Goal: Obtain resource: Download file/media

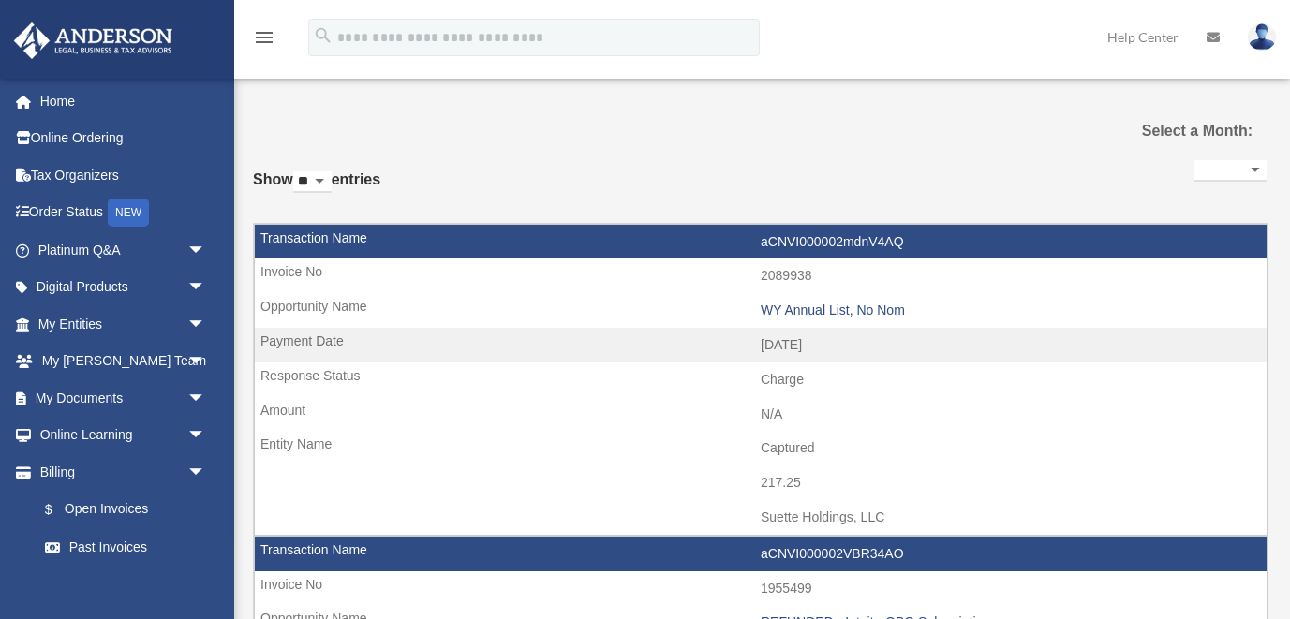
select select
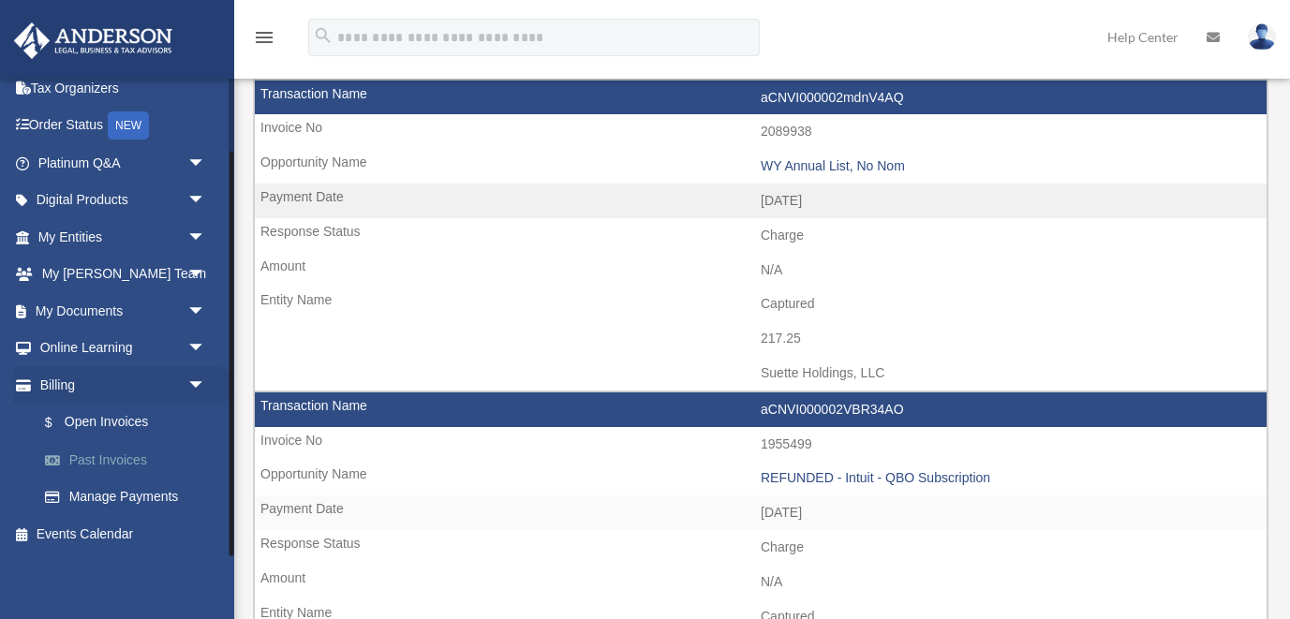
scroll to position [145, 0]
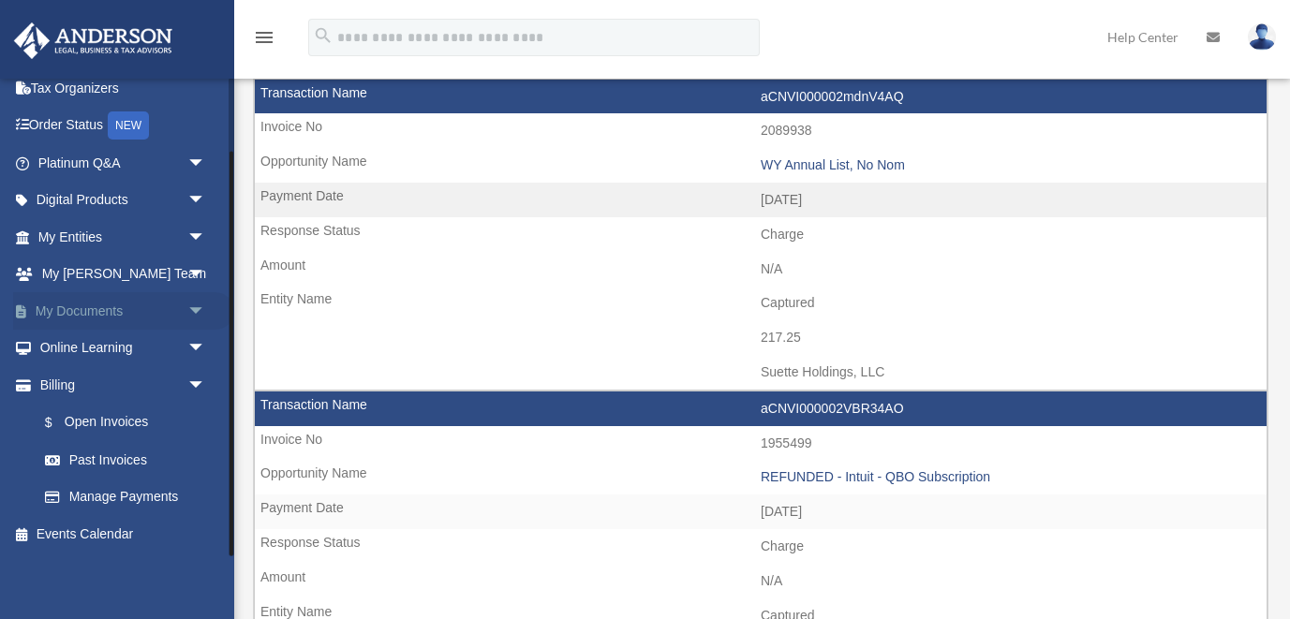
click at [115, 310] on link "My Documents arrow_drop_down" at bounding box center [123, 310] width 221 height 37
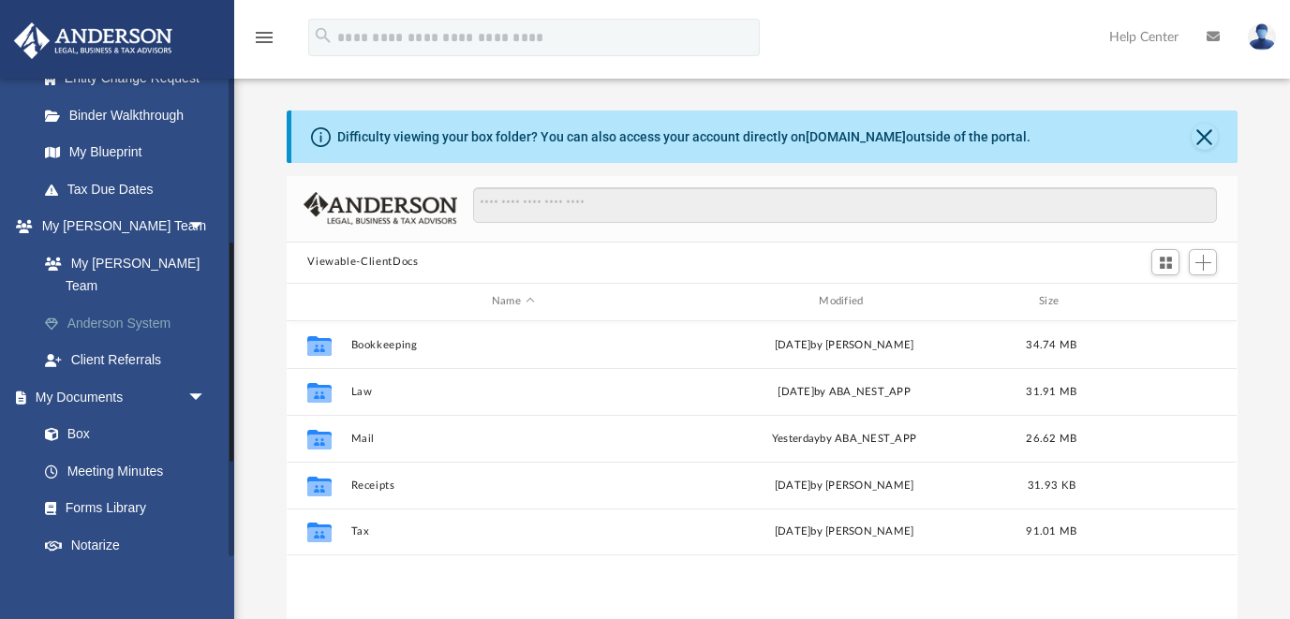
scroll to position [376, 0]
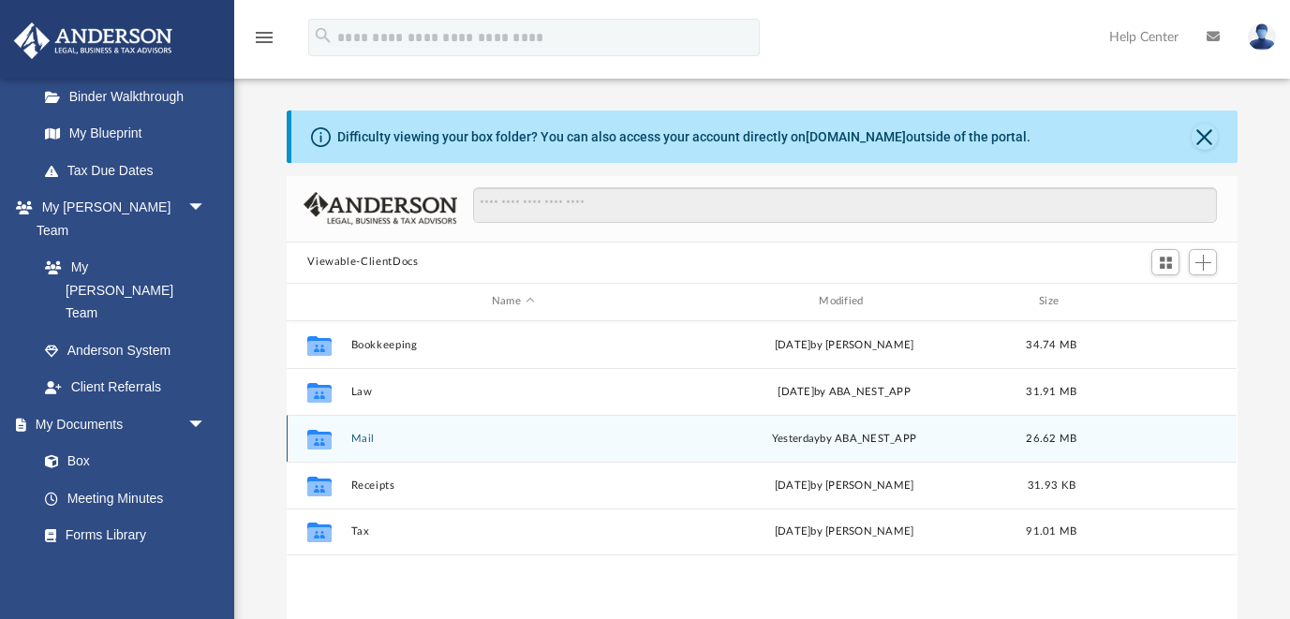
click at [368, 435] on button "Mail" at bounding box center [512, 439] width 323 height 12
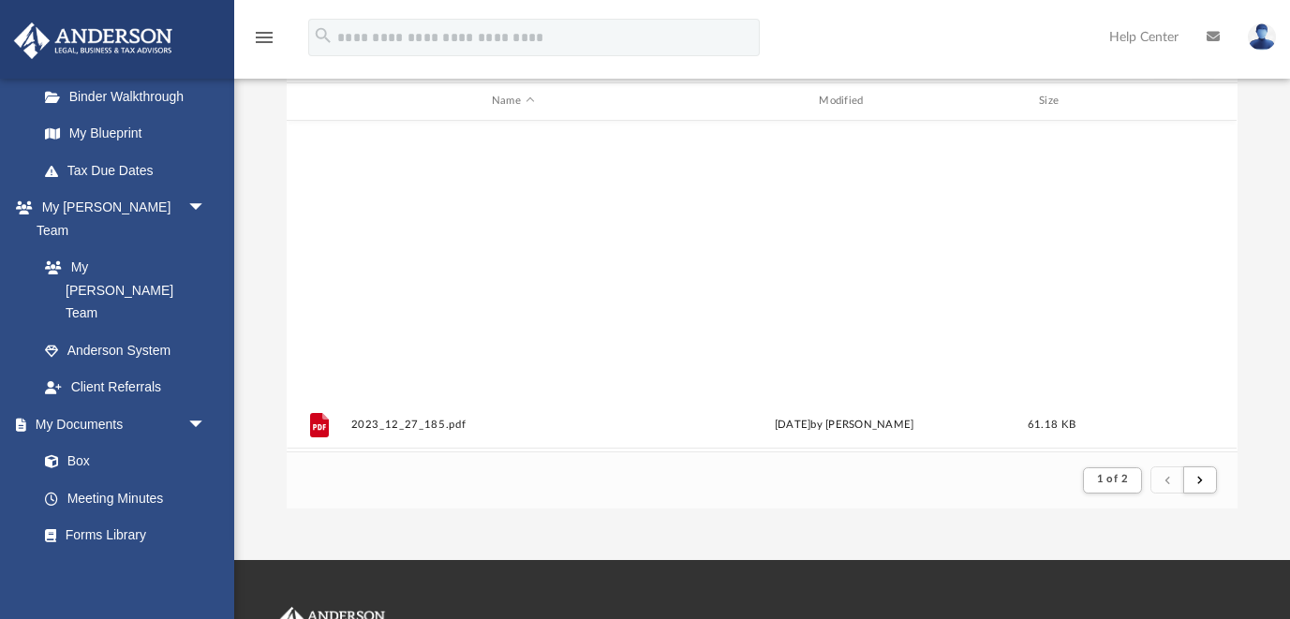
scroll to position [1307, 0]
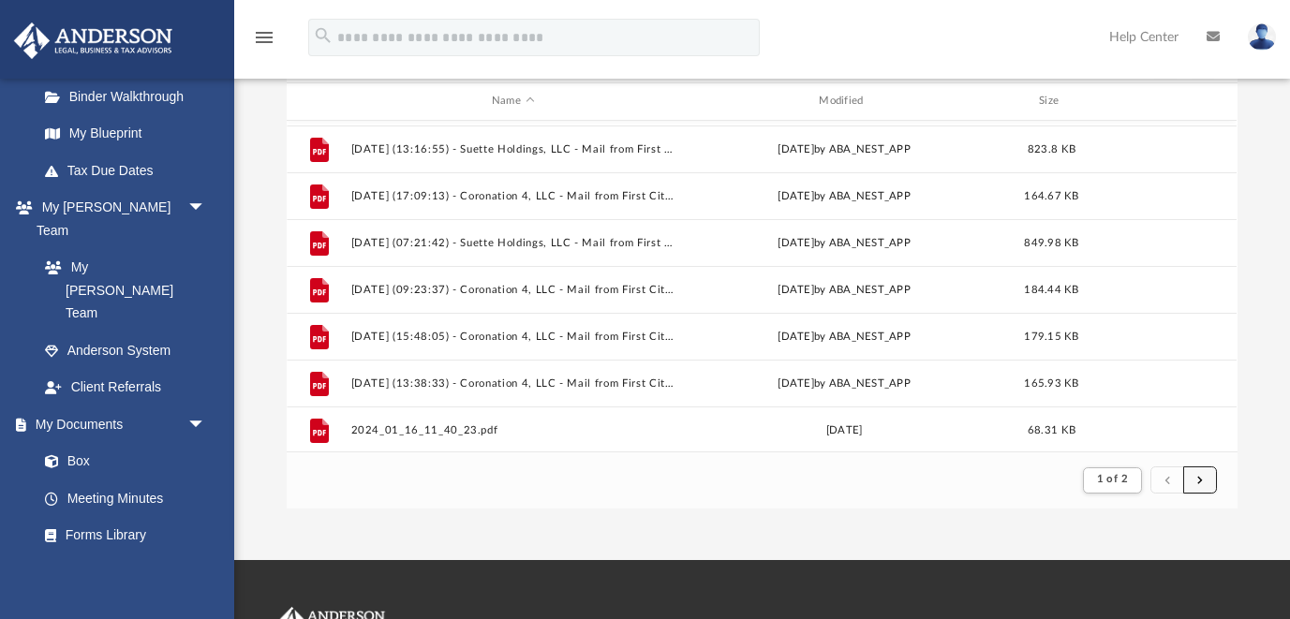
click at [1198, 482] on span "submit" at bounding box center [1200, 480] width 6 height 10
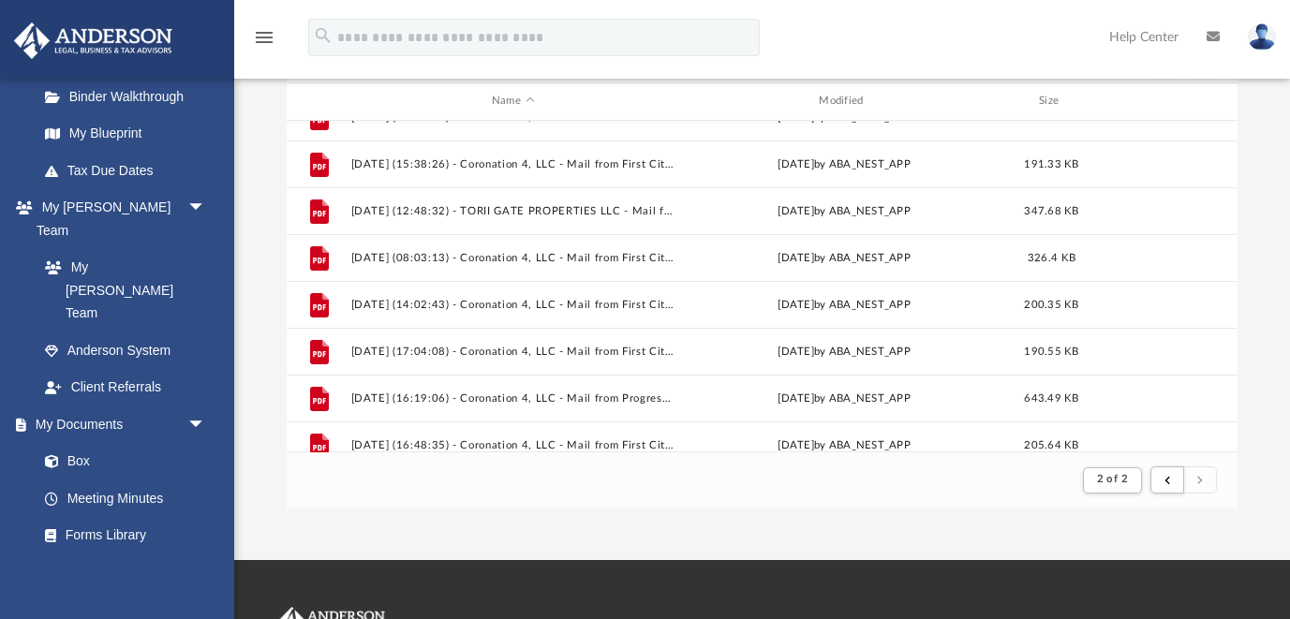
scroll to position [699, 0]
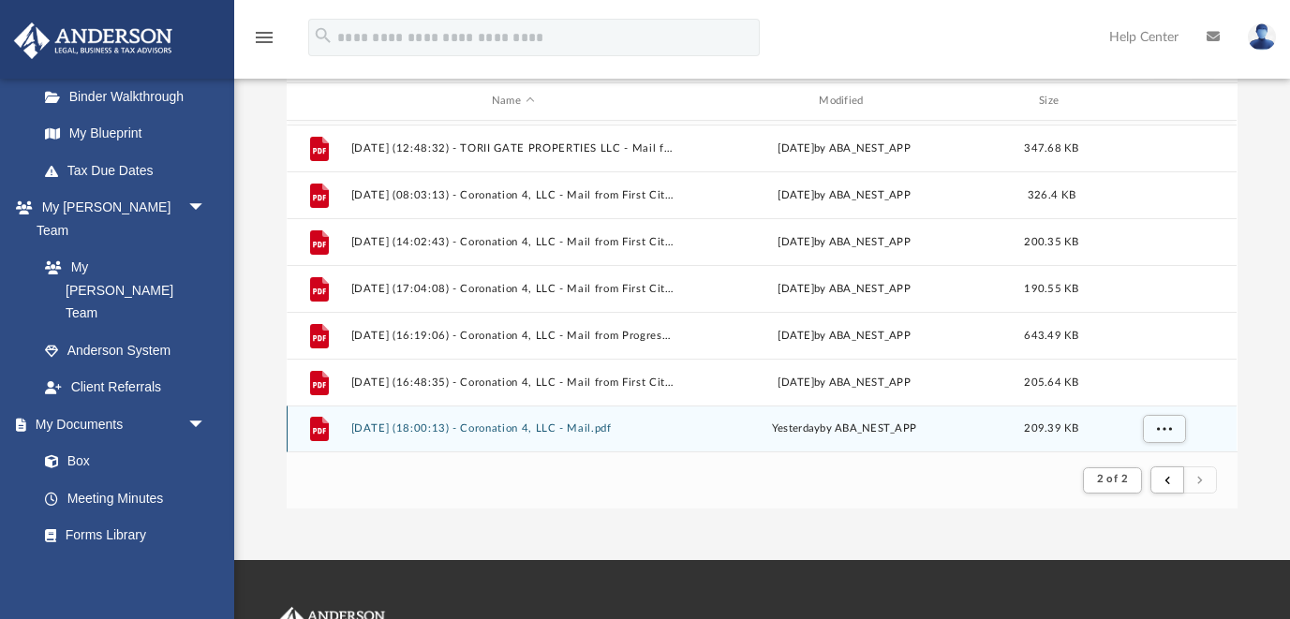
click at [572, 423] on button "[DATE] (18:00:13) - Coronation 4, LLC - Mail.pdf" at bounding box center [512, 429] width 323 height 12
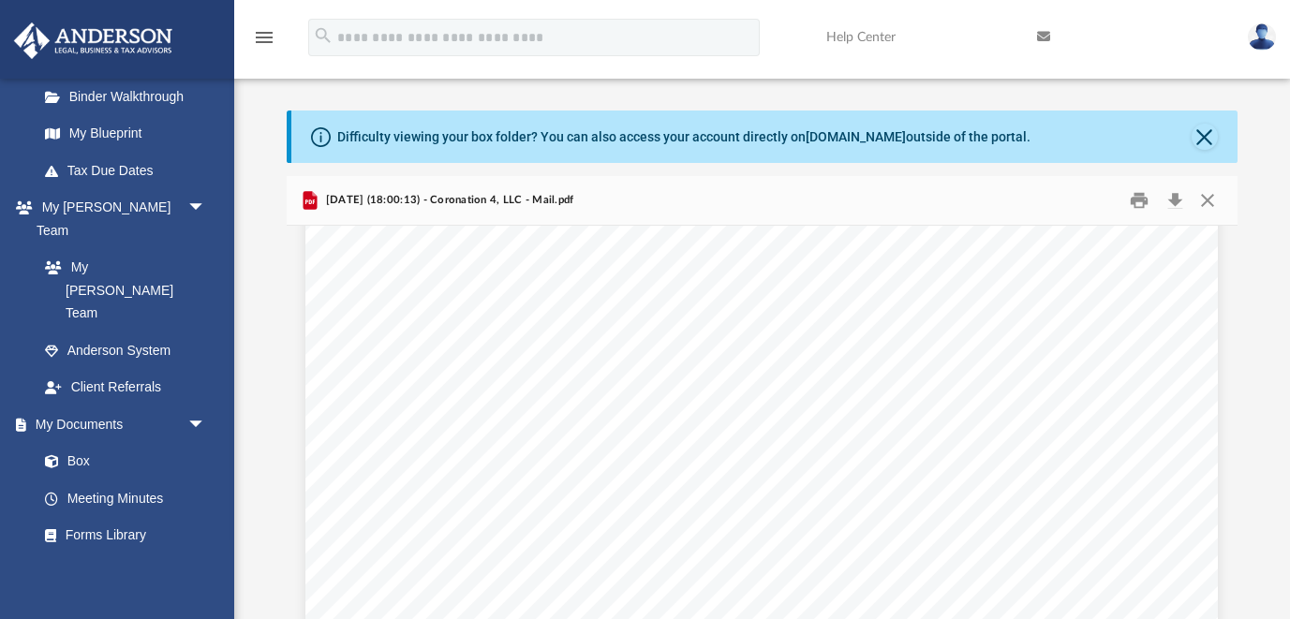
scroll to position [0, 0]
